Goal: Check status: Check status

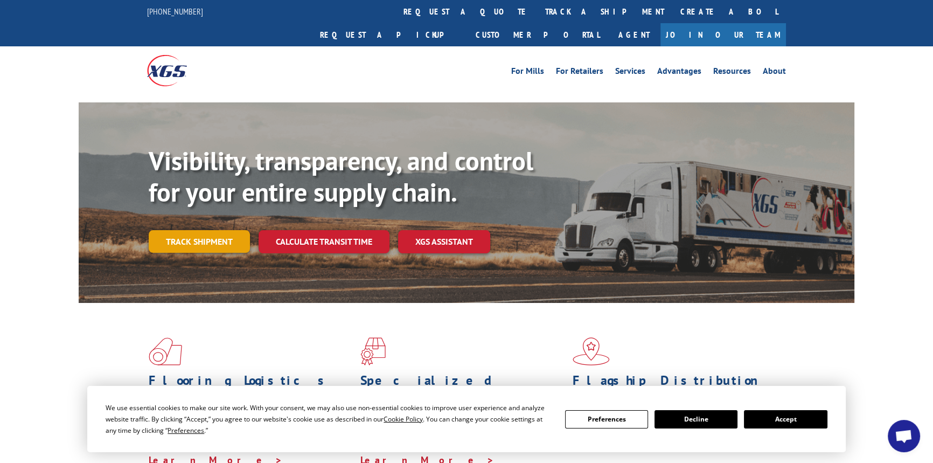
click at [172, 230] on link "Track shipment" at bounding box center [199, 241] width 101 height 23
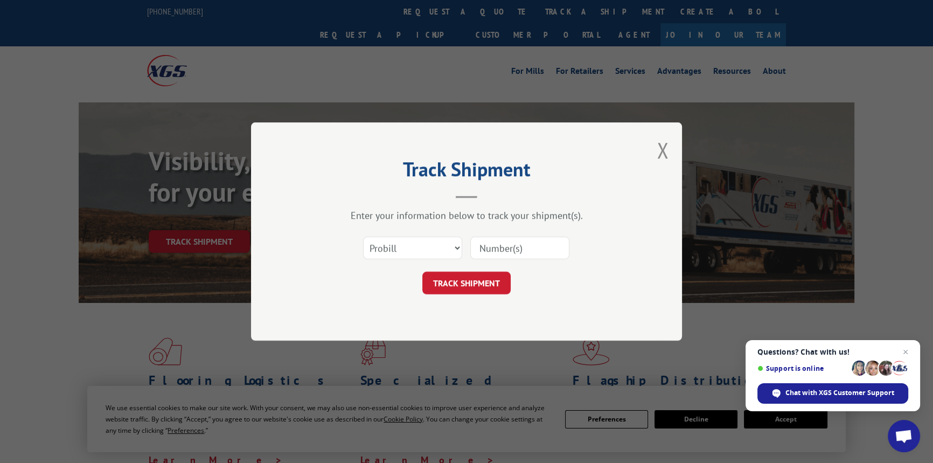
click at [495, 242] on input at bounding box center [519, 247] width 99 height 23
click at [505, 247] on input at bounding box center [519, 247] width 99 height 23
type input "15472365"
click at [422, 272] on button "TRACK SHIPMENT" at bounding box center [466, 283] width 88 height 23
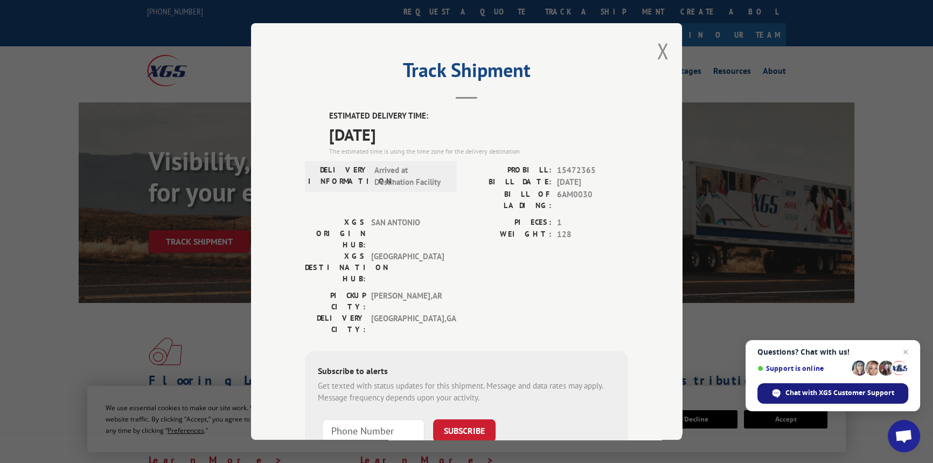
click at [795, 388] on span "Chat with XGS Customer Support" at bounding box center [839, 393] width 109 height 10
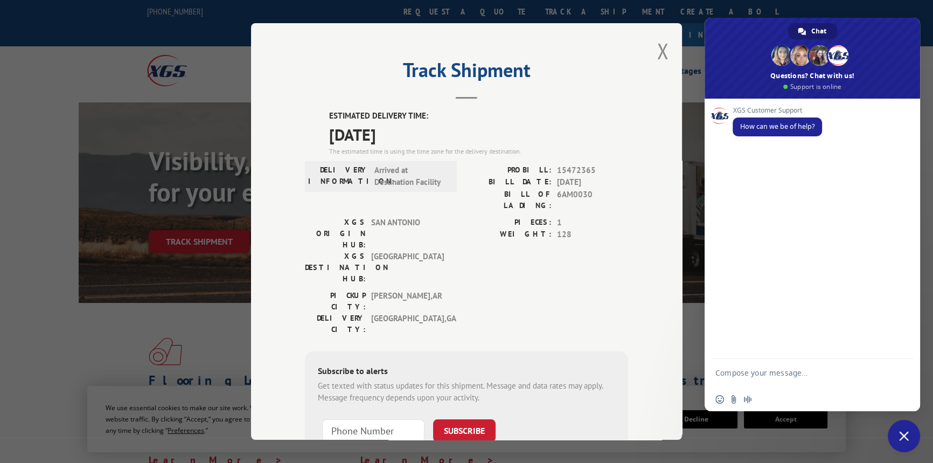
click at [769, 374] on textarea "Compose your message..." at bounding box center [800, 377] width 170 height 19
click at [887, 373] on div "I was trying to make sure that this will deliver to" at bounding box center [812, 374] width 215 height 31
click at [881, 373] on textarea "I was trying to make sure that this will deliver to" at bounding box center [800, 377] width 170 height 19
type textarea "I was trying to make sure that this will deliver to me [DATE]. The probill is 1…"
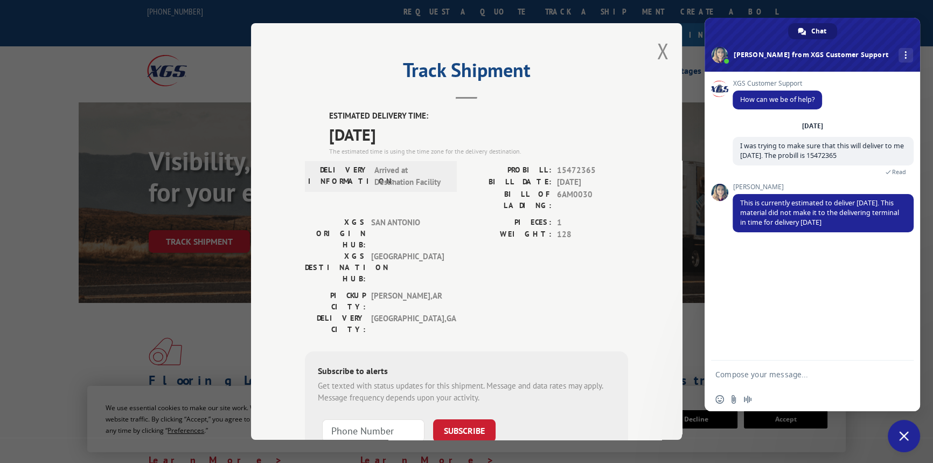
click at [811, 375] on textarea "Compose your message..." at bounding box center [800, 375] width 170 height 10
type textarea "Thank you for the update. I will follow up on 9/15."
click at [892, 368] on span "Send" at bounding box center [901, 373] width 18 height 18
click at [906, 434] on span "Close chat" at bounding box center [904, 436] width 10 height 10
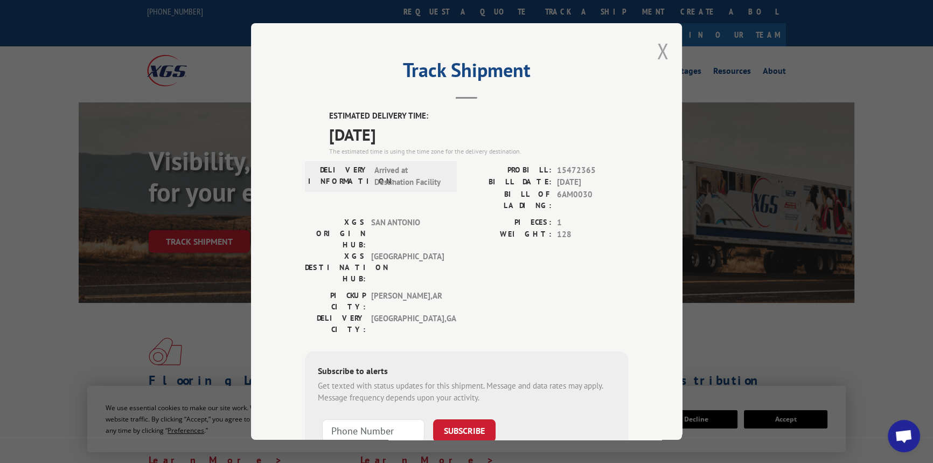
click at [662, 51] on button "Close modal" at bounding box center [663, 51] width 12 height 29
